Goal: Information Seeking & Learning: Check status

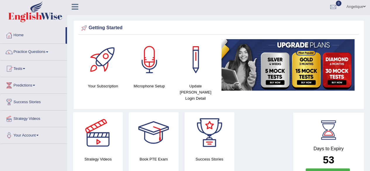
scroll to position [1, 0]
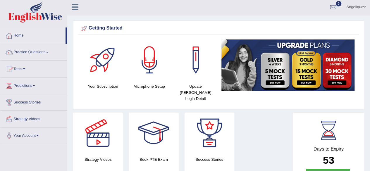
click at [24, 67] on link "Tests" at bounding box center [33, 68] width 67 height 15
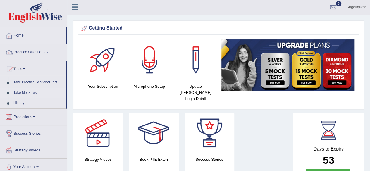
click at [22, 92] on link "Take Mock Test" at bounding box center [38, 93] width 55 height 11
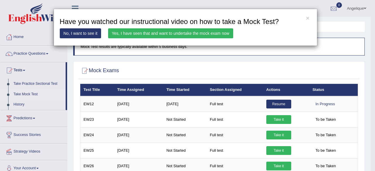
click at [179, 31] on link "Yes, I have seen that and want to undertake the mock exam now" at bounding box center [170, 33] width 125 height 10
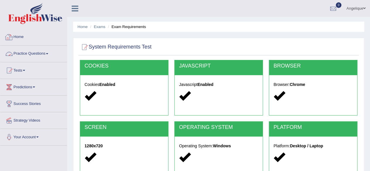
click at [20, 35] on link "Home" at bounding box center [33, 36] width 67 height 15
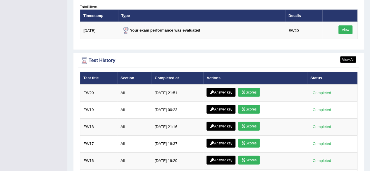
scroll to position [739, 0]
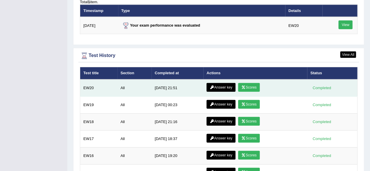
click at [249, 83] on link "Scores" at bounding box center [249, 87] width 22 height 9
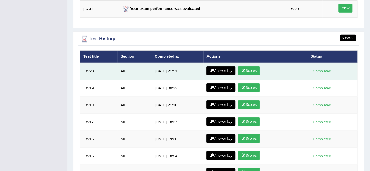
click at [220, 66] on link "Answer key" at bounding box center [221, 70] width 29 height 9
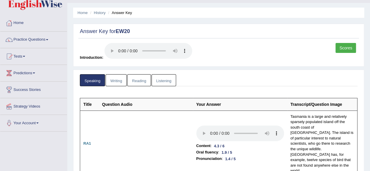
scroll to position [13, 0]
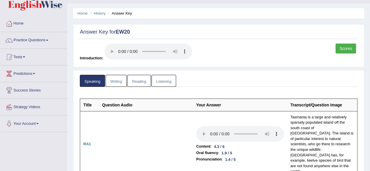
click at [117, 82] on link "Writing" at bounding box center [116, 81] width 21 height 12
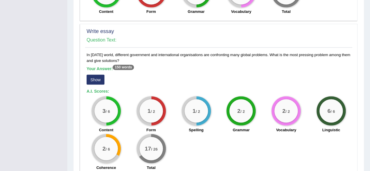
scroll to position [482, 0]
click at [100, 76] on button "Show" at bounding box center [96, 79] width 18 height 10
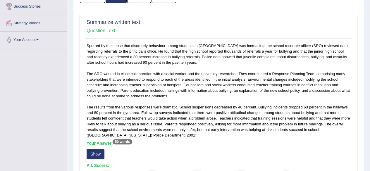
scroll to position [0, 0]
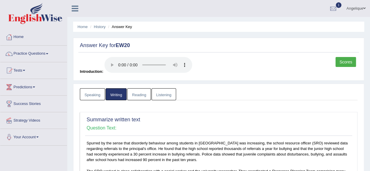
click at [139, 96] on link "Reading" at bounding box center [138, 94] width 23 height 12
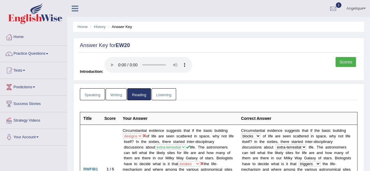
click at [159, 97] on link "Listening" at bounding box center [164, 94] width 25 height 12
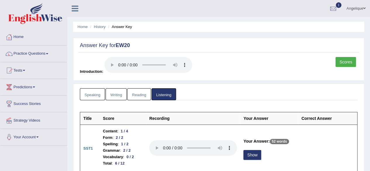
click at [348, 62] on link "Scores" at bounding box center [346, 62] width 20 height 10
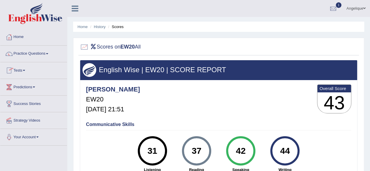
click at [25, 71] on span at bounding box center [24, 70] width 2 height 1
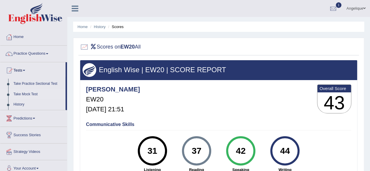
click at [31, 92] on link "Take Mock Test" at bounding box center [38, 94] width 55 height 11
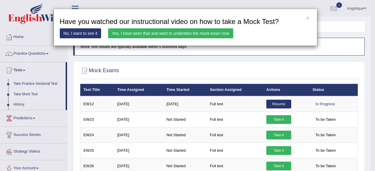
click at [162, 33] on link "Yes, I have seen that and want to undertake the mock exam now" at bounding box center [170, 33] width 125 height 10
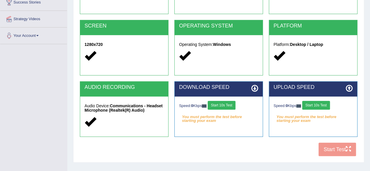
click at [224, 105] on button "Start 10s Test" at bounding box center [222, 105] width 28 height 9
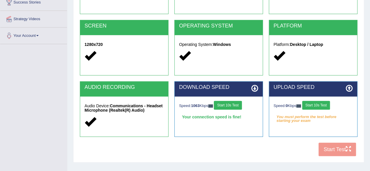
click at [311, 106] on button "Start 10s Test" at bounding box center [316, 105] width 28 height 9
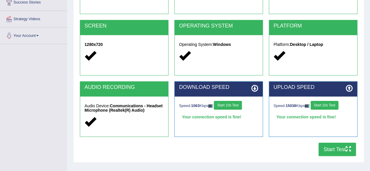
click at [338, 147] on button "Start Test" at bounding box center [337, 149] width 37 height 13
